Goal: Information Seeking & Learning: Learn about a topic

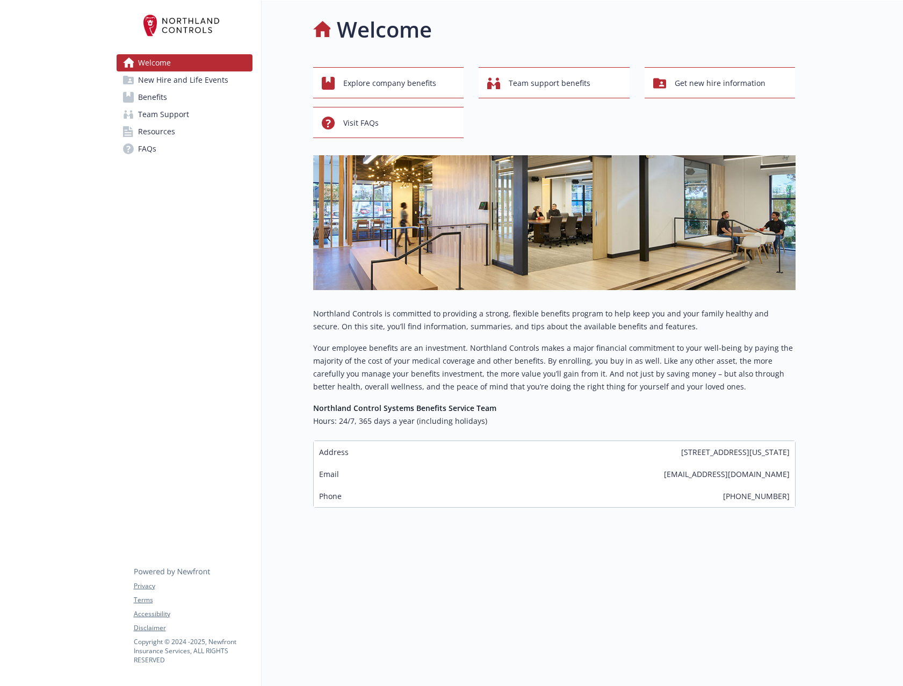
click at [172, 84] on span "New Hire and Life Events" at bounding box center [183, 79] width 90 height 17
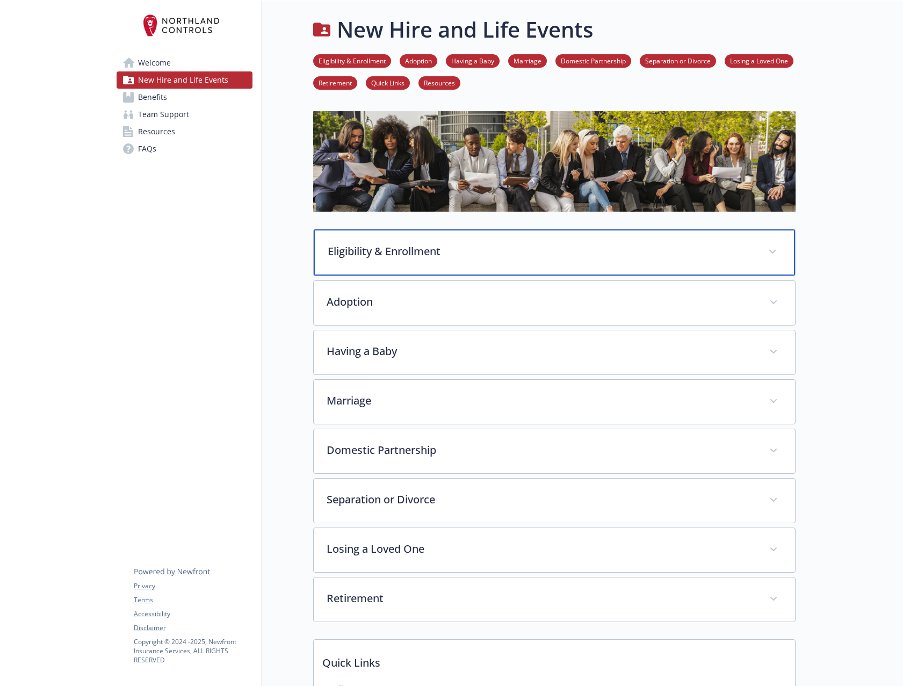
click at [760, 250] on div "Eligibility & Enrollment" at bounding box center [554, 252] width 481 height 46
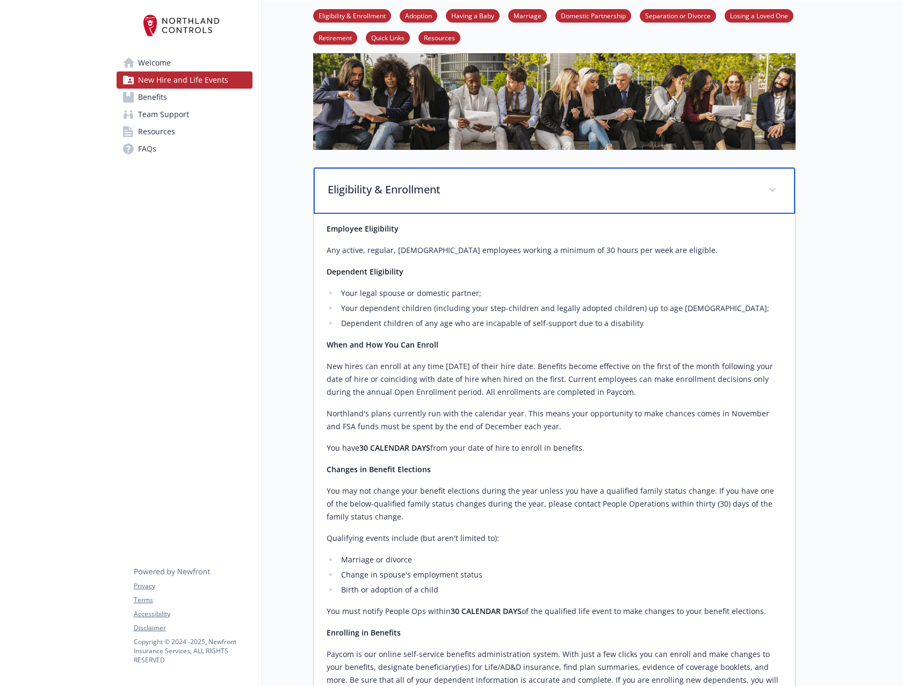
scroll to position [107, 0]
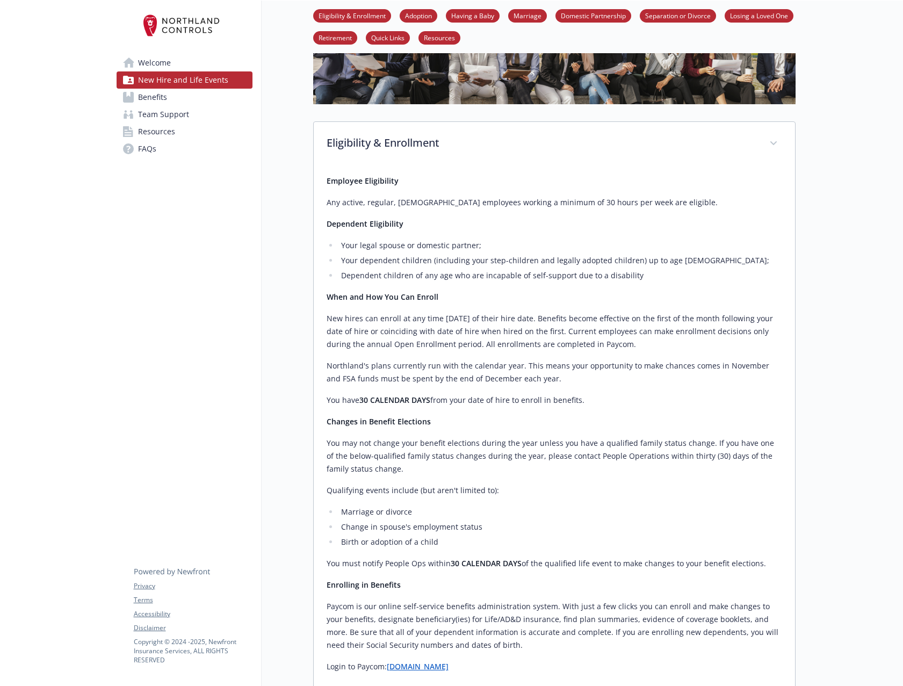
click at [147, 99] on span "Benefits" at bounding box center [152, 97] width 29 height 17
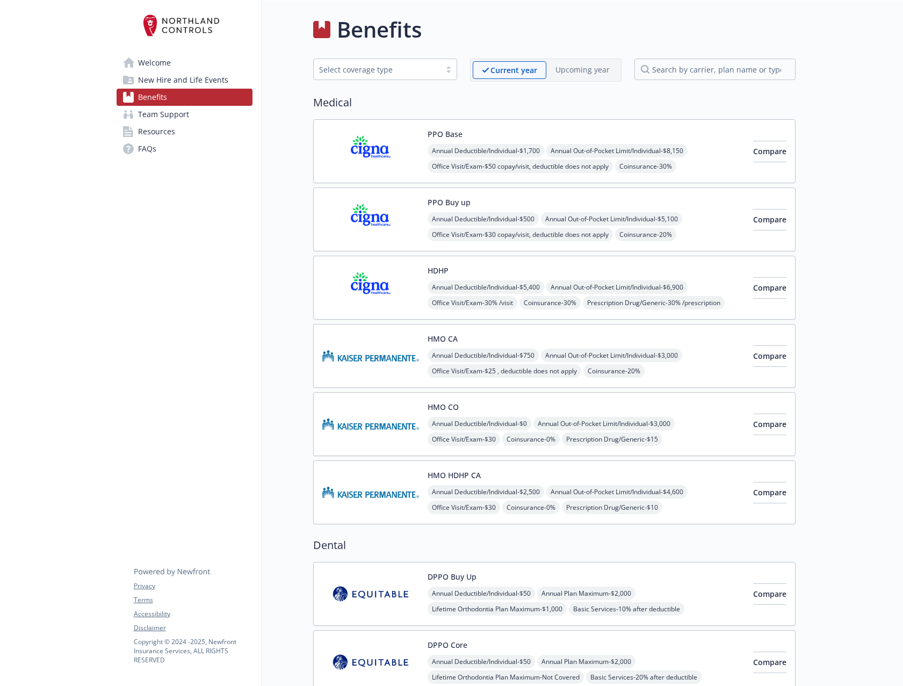
click at [185, 112] on span "Team Support" at bounding box center [163, 114] width 51 height 17
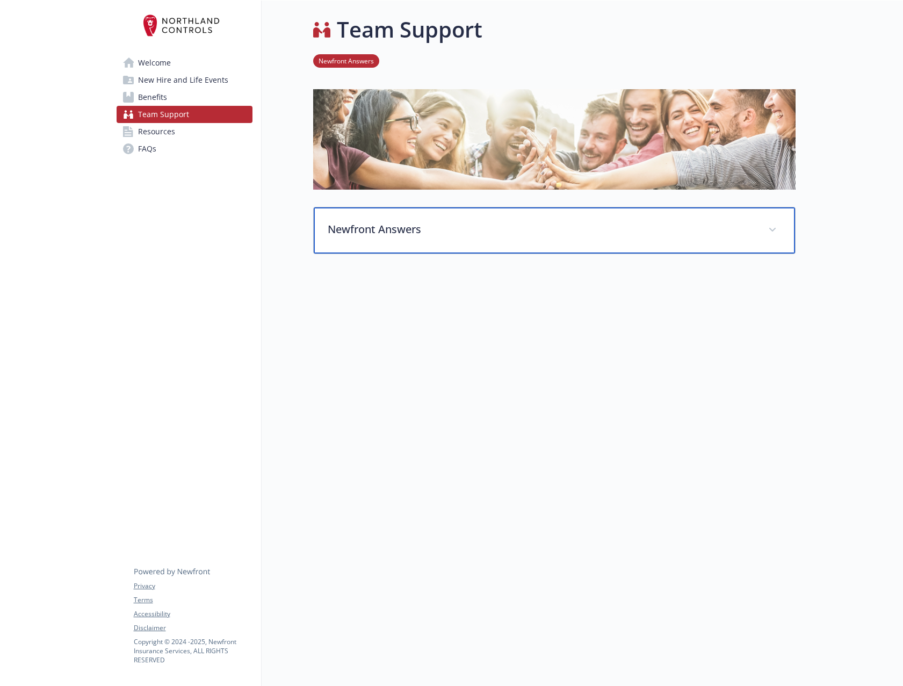
click at [467, 221] on p "Newfront Answers" at bounding box center [542, 229] width 428 height 16
click at [451, 228] on p "Newfront Answers" at bounding box center [542, 229] width 428 height 16
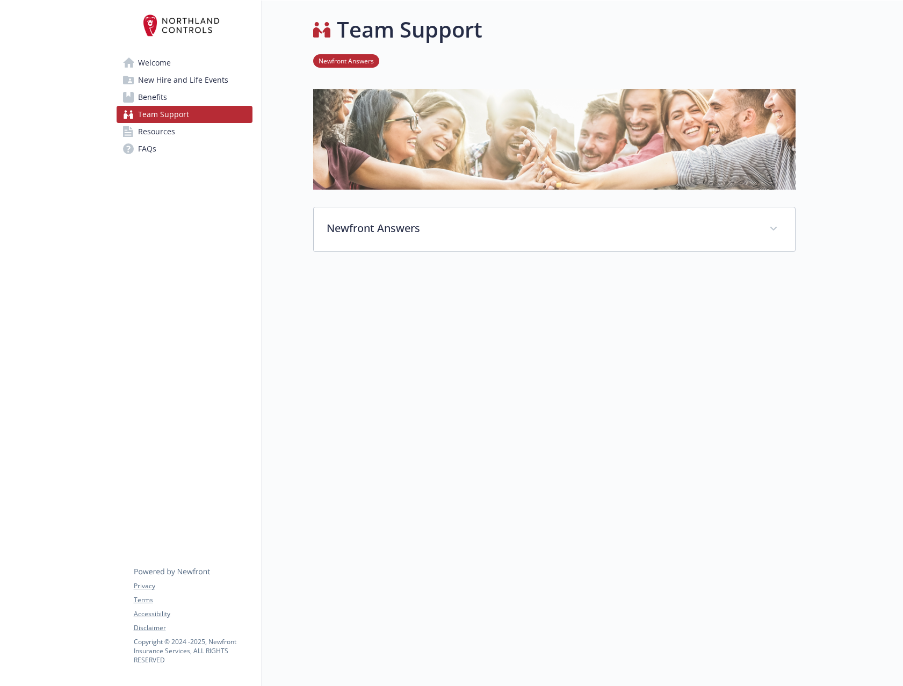
click at [155, 99] on span "Benefits" at bounding box center [152, 97] width 29 height 17
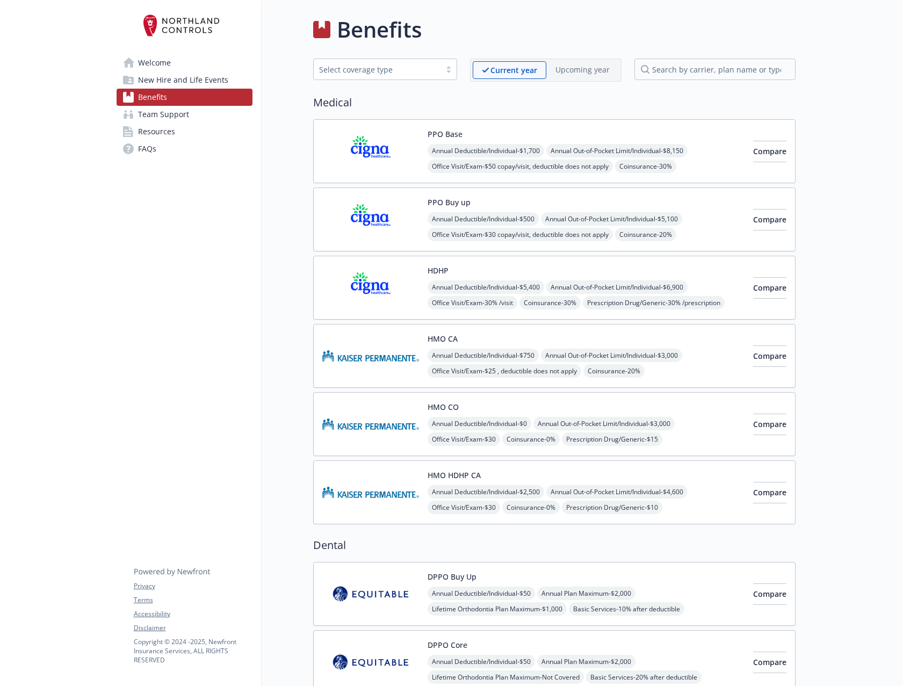
click at [150, 116] on span "Team Support" at bounding box center [163, 114] width 51 height 17
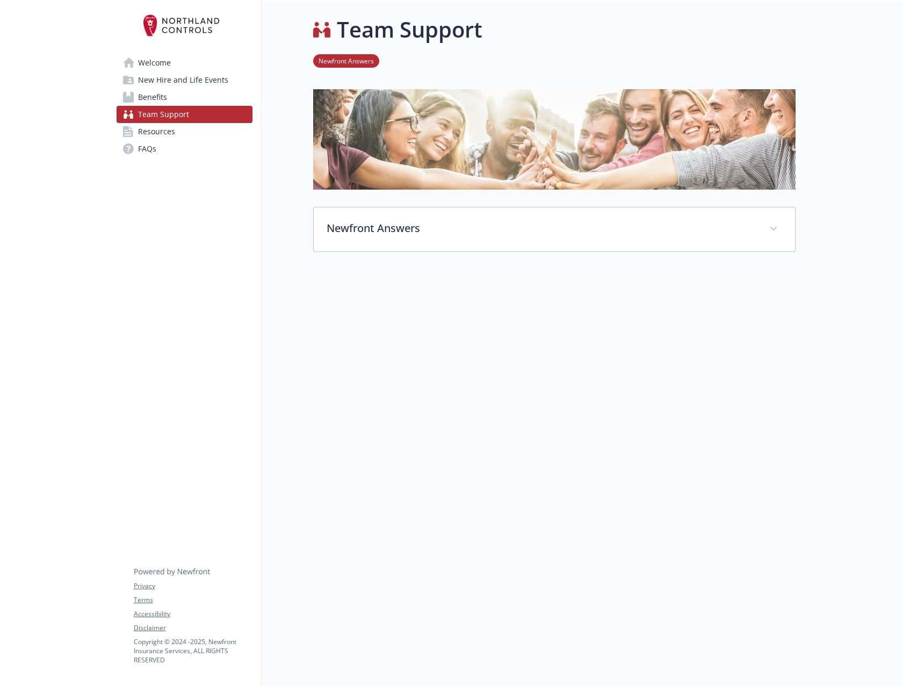
click at [148, 99] on span "Benefits" at bounding box center [152, 97] width 29 height 17
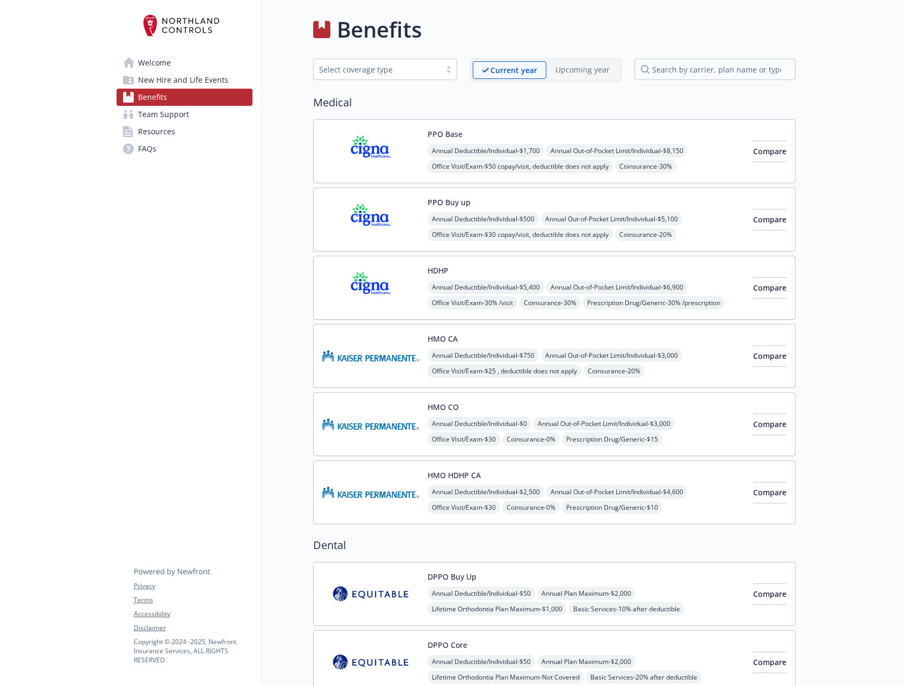
click at [180, 59] on link "Welcome" at bounding box center [185, 62] width 136 height 17
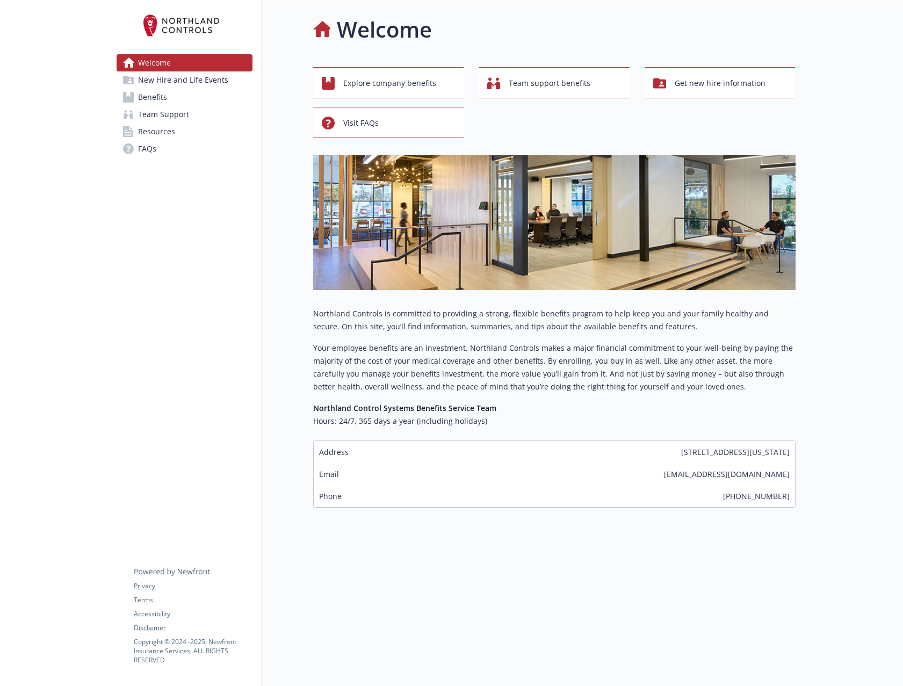
click at [152, 97] on span "Benefits" at bounding box center [152, 97] width 29 height 17
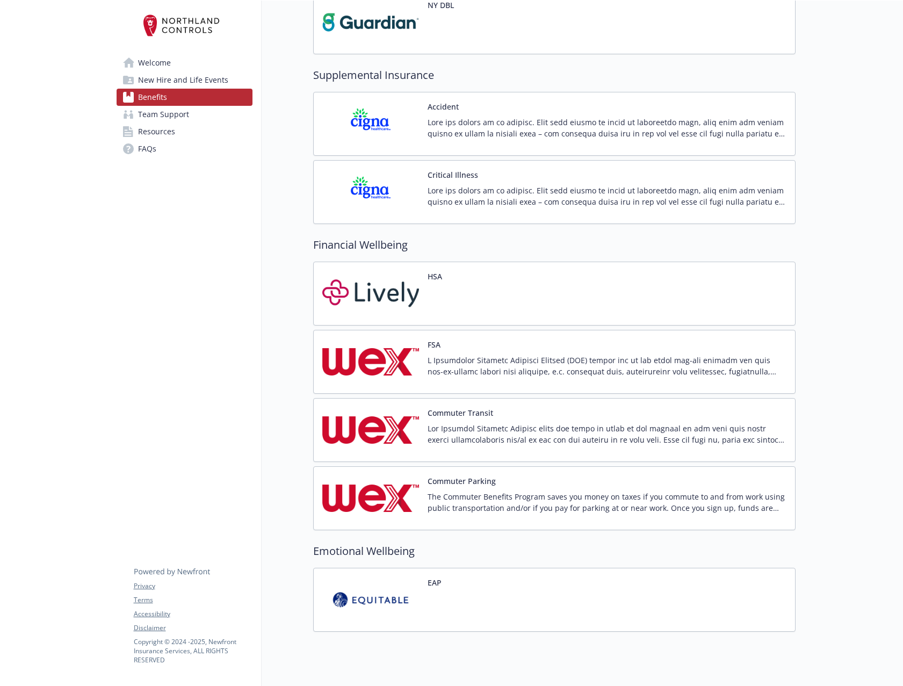
scroll to position [1213, 0]
